Goal: Task Accomplishment & Management: Manage account settings

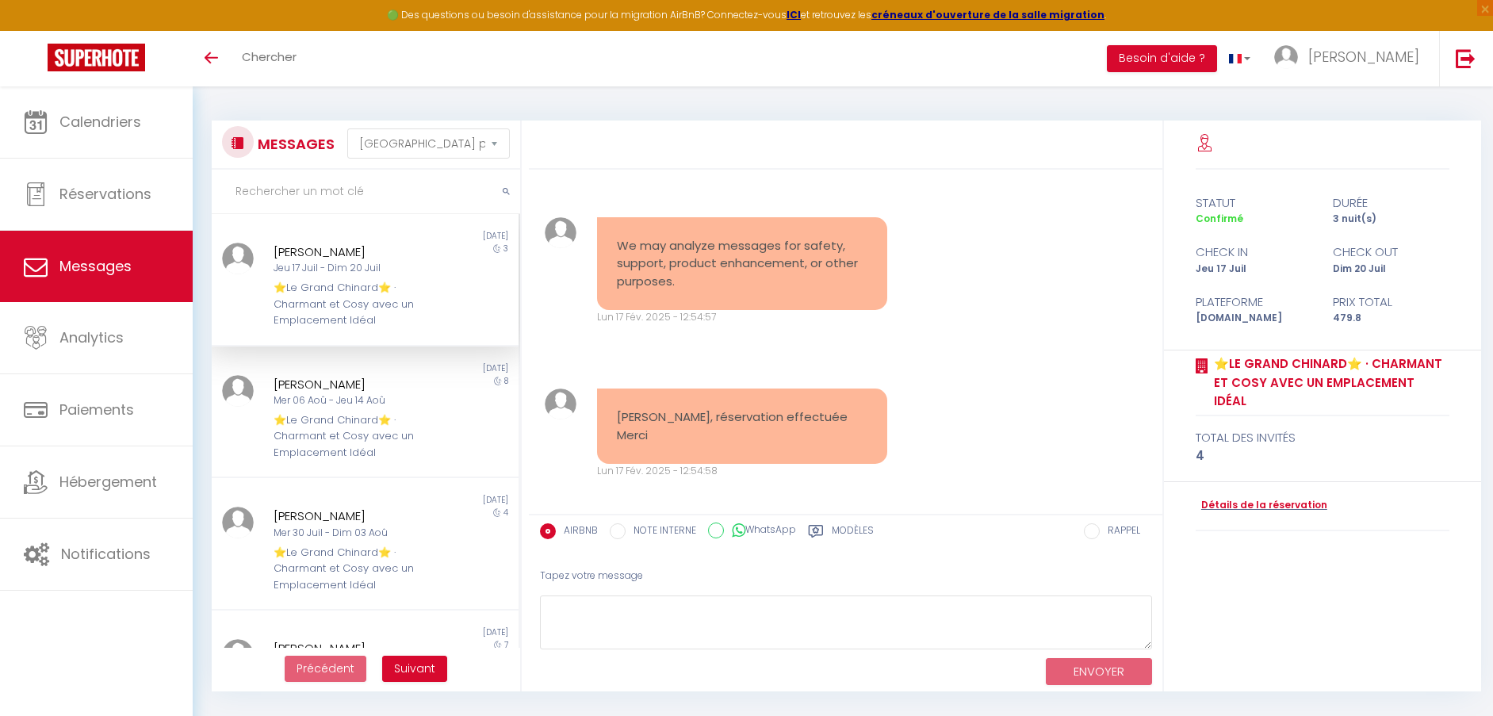
select select "message"
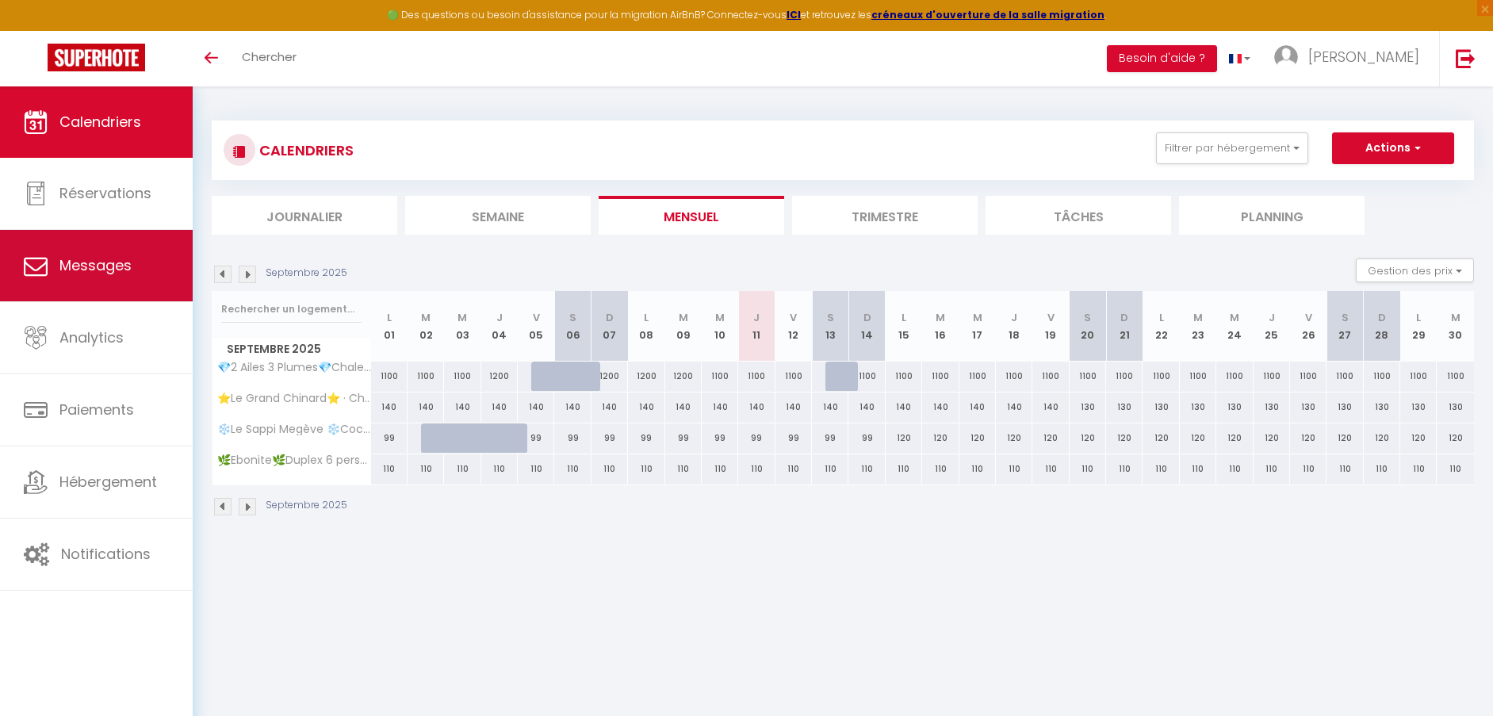
click at [109, 267] on span "Messages" at bounding box center [95, 265] width 72 height 20
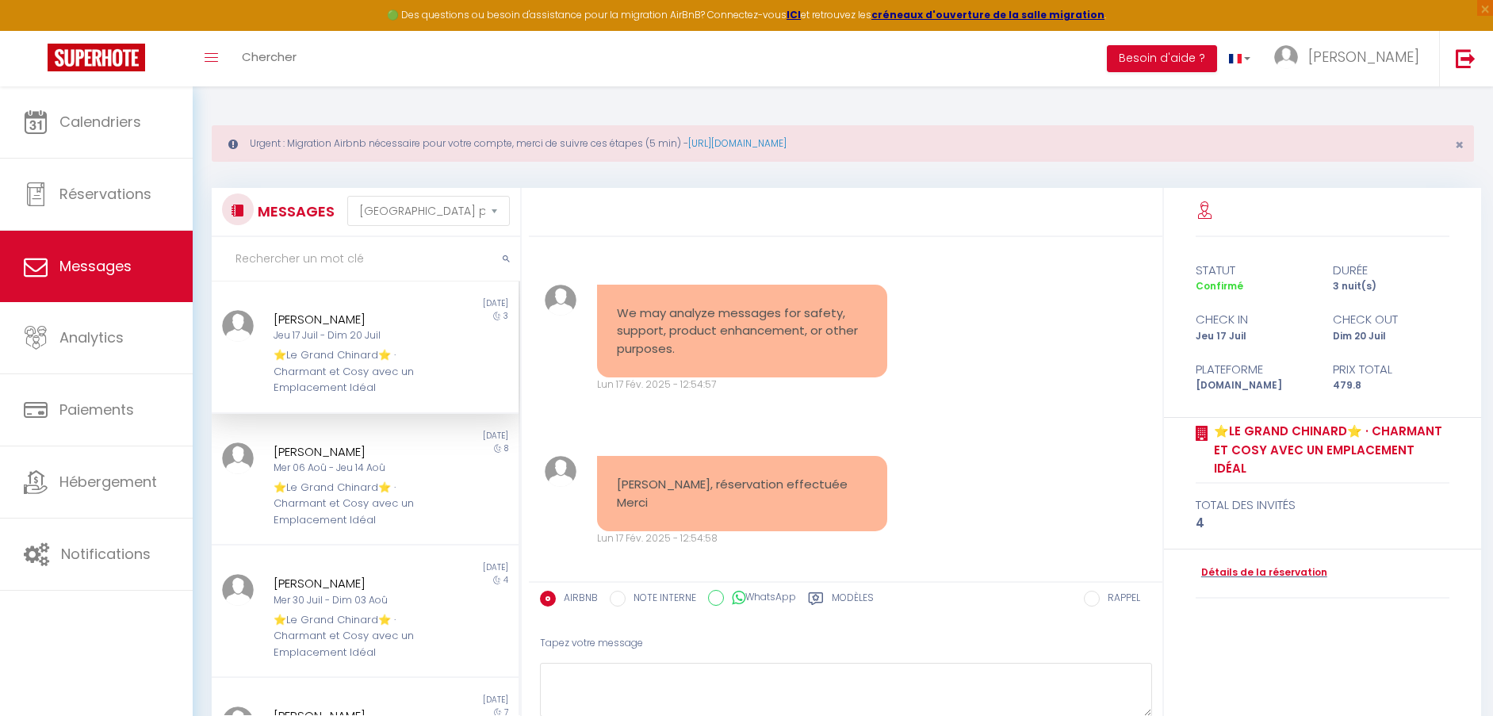
scroll to position [4867, 0]
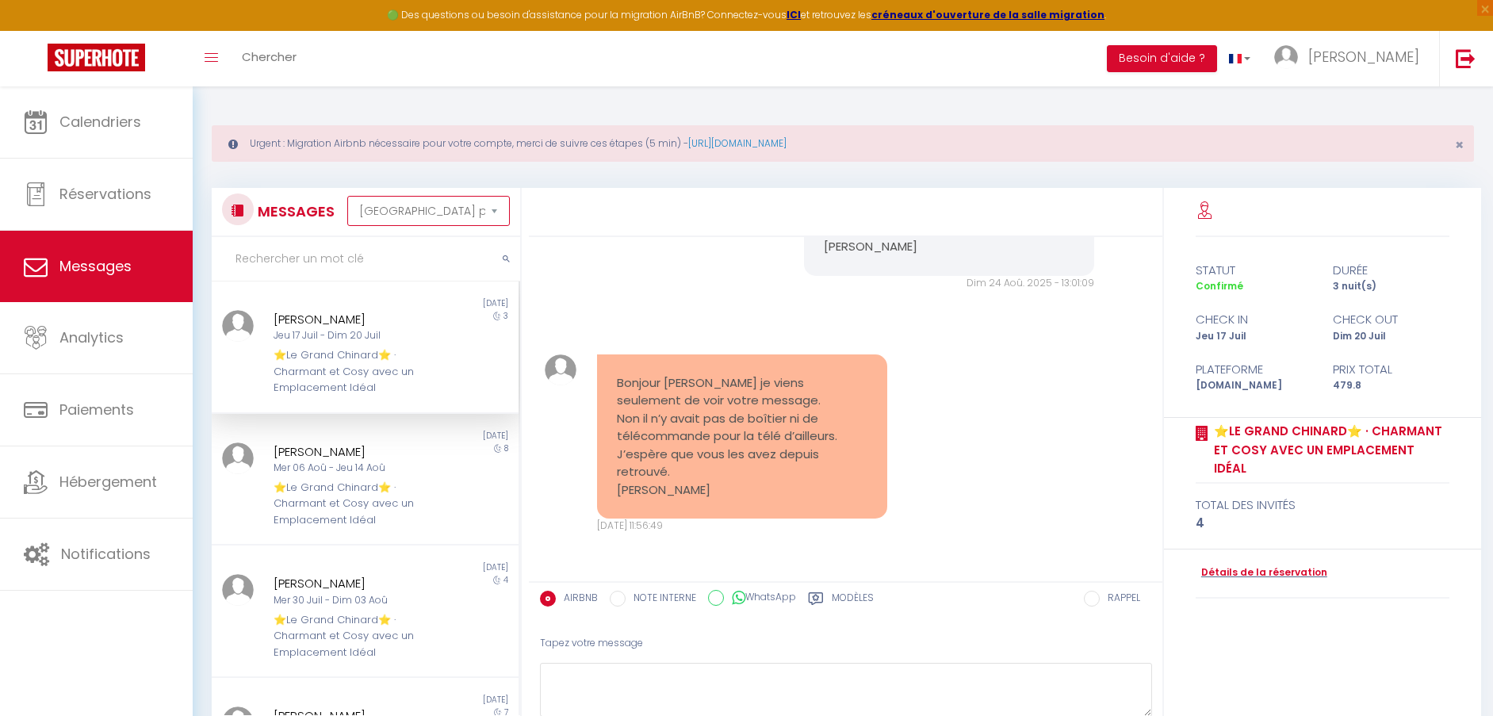
click at [373, 212] on select "Trier par date de réservation Trier par date de message" at bounding box center [428, 211] width 162 height 30
select select "booking"
click at [347, 196] on select "Trier par date de réservation Trier par date de message" at bounding box center [428, 211] width 162 height 30
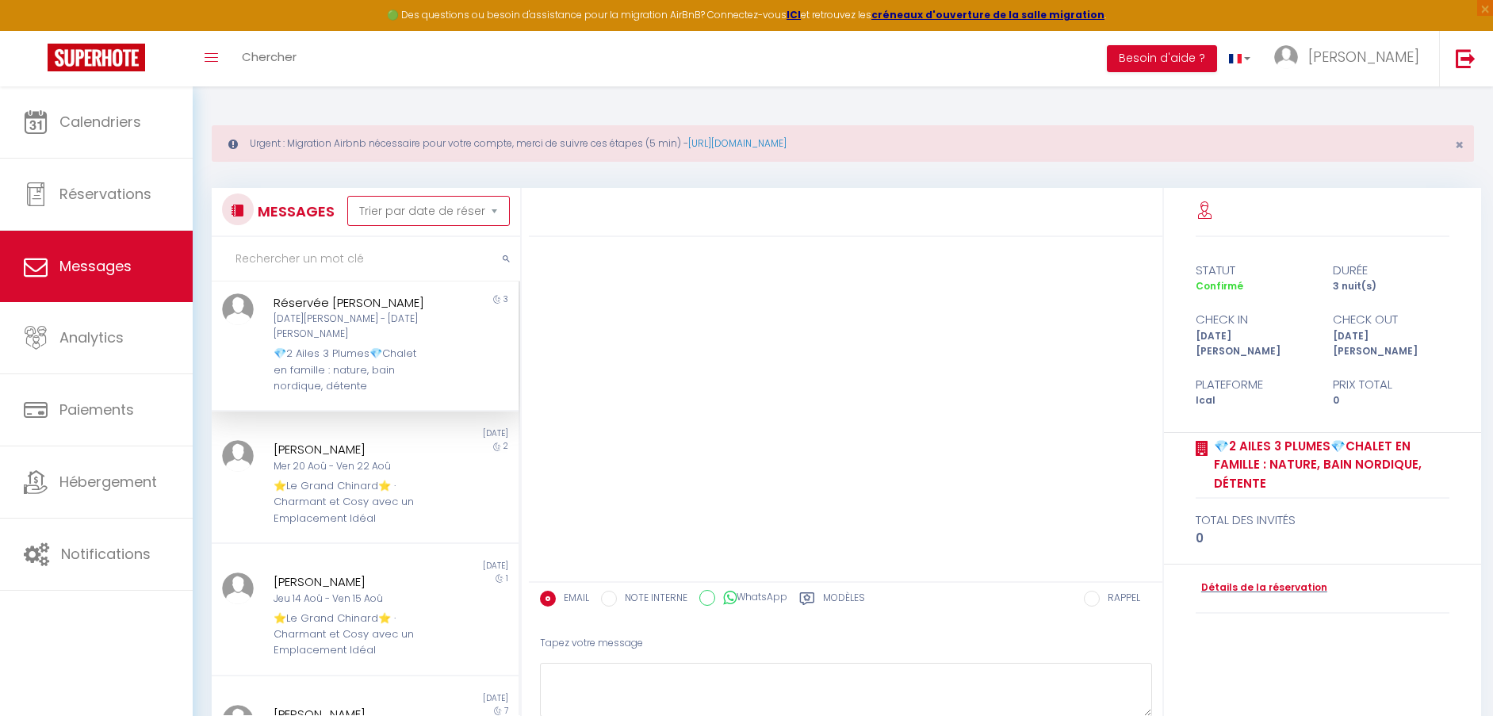
scroll to position [0, 0]
